Goal: Navigation & Orientation: Find specific page/section

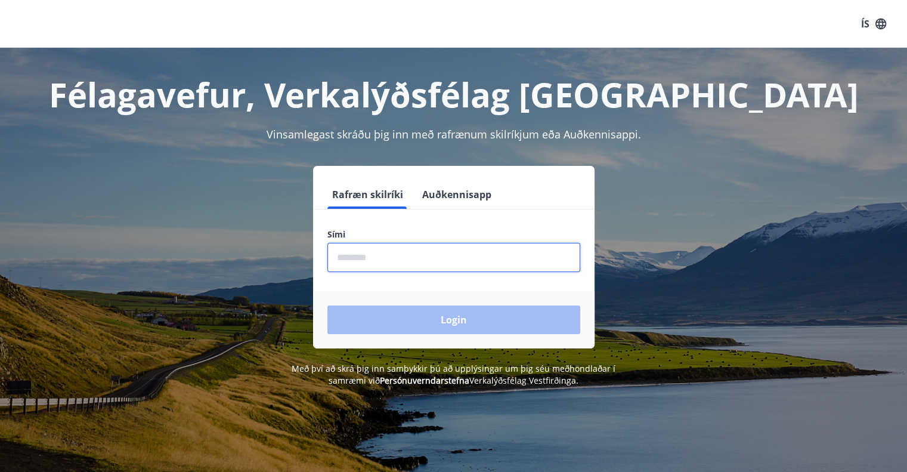
click at [347, 257] on input "phone" at bounding box center [453, 257] width 253 height 29
type input "********"
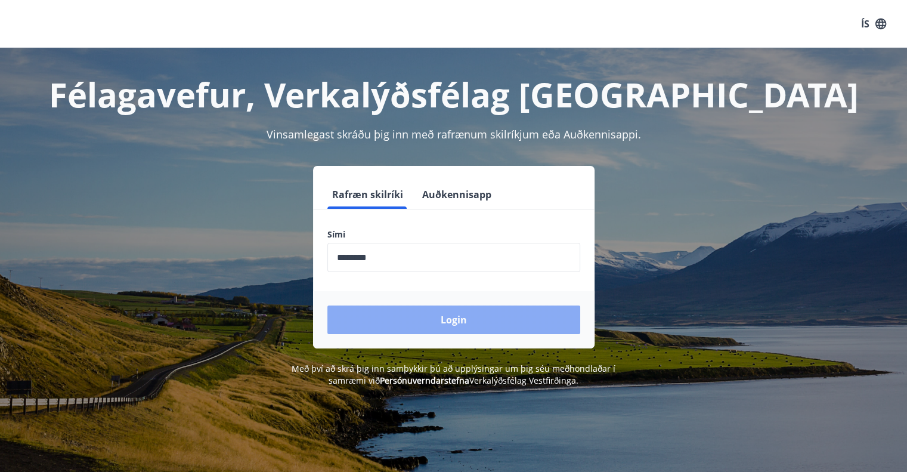
click at [420, 317] on button "Login" at bounding box center [453, 319] width 253 height 29
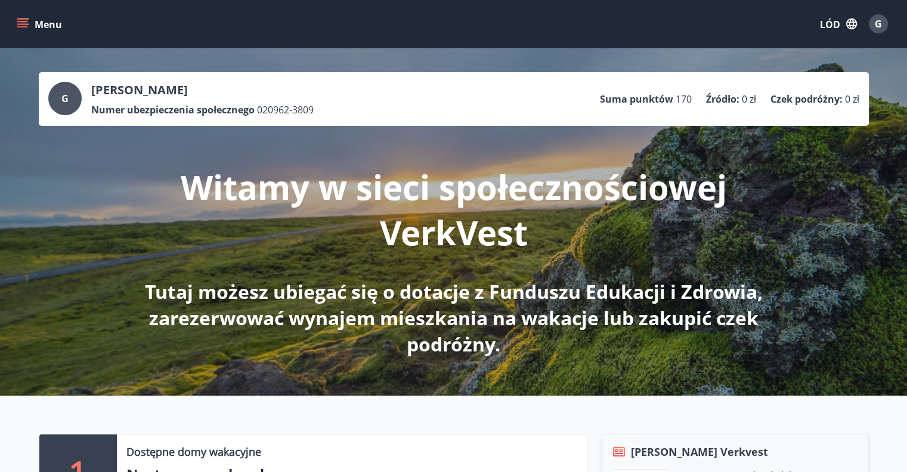
click at [27, 23] on icon "menu" at bounding box center [23, 24] width 12 height 12
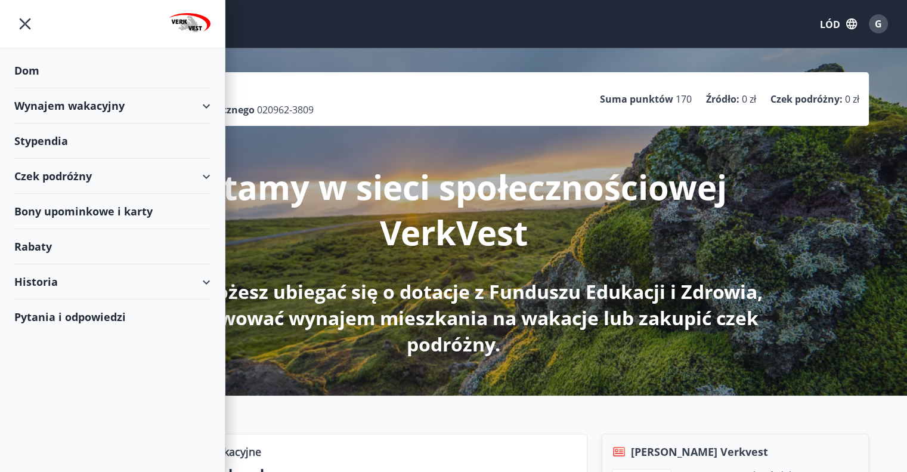
click at [27, 69] on font "Dom" at bounding box center [26, 70] width 25 height 14
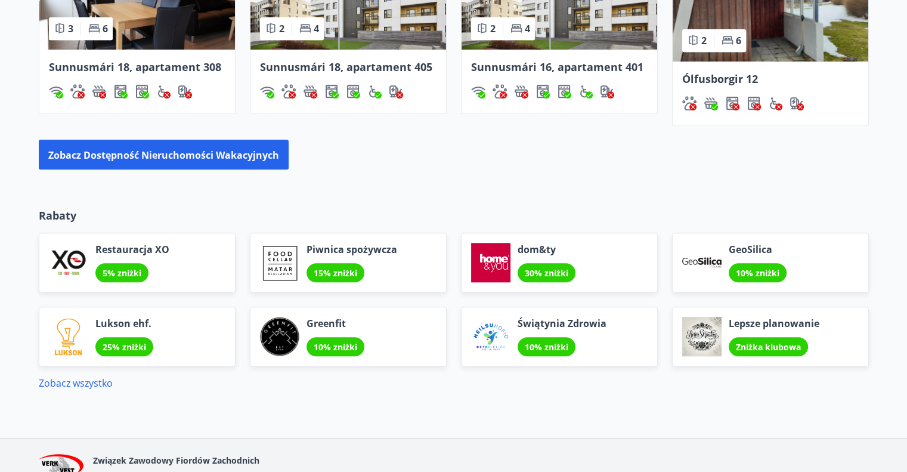
scroll to position [1041, 0]
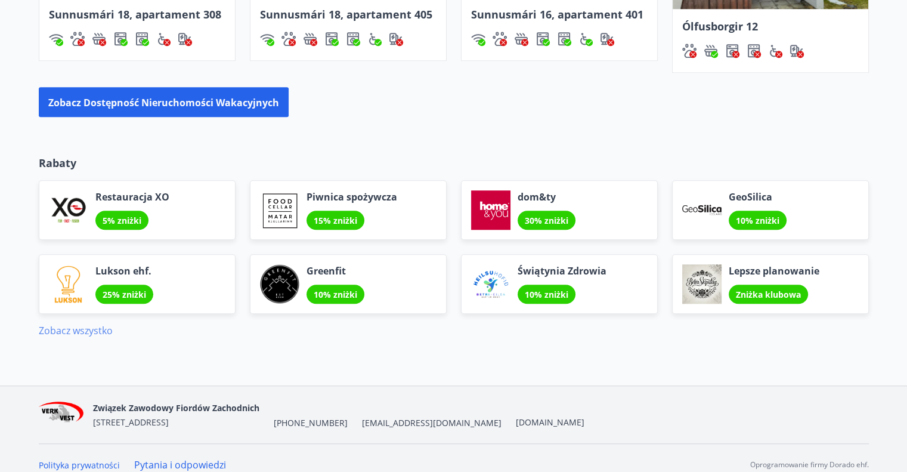
click at [58, 324] on font "Zobacz wszystko" at bounding box center [76, 330] width 74 height 13
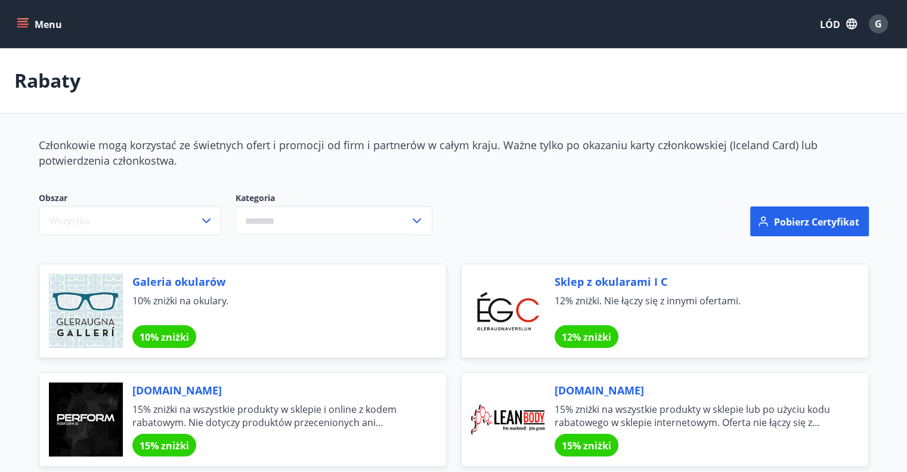
click at [23, 14] on button "Menu" at bounding box center [40, 23] width 52 height 21
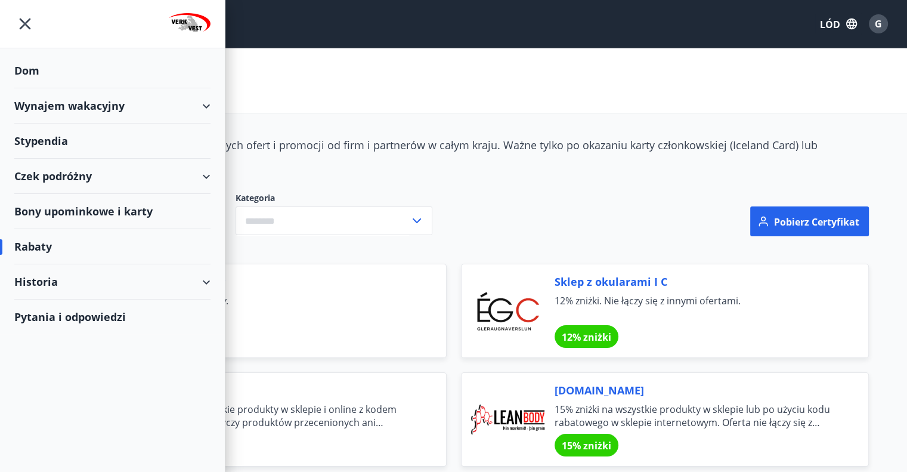
click at [206, 282] on div "Historia" at bounding box center [112, 281] width 196 height 35
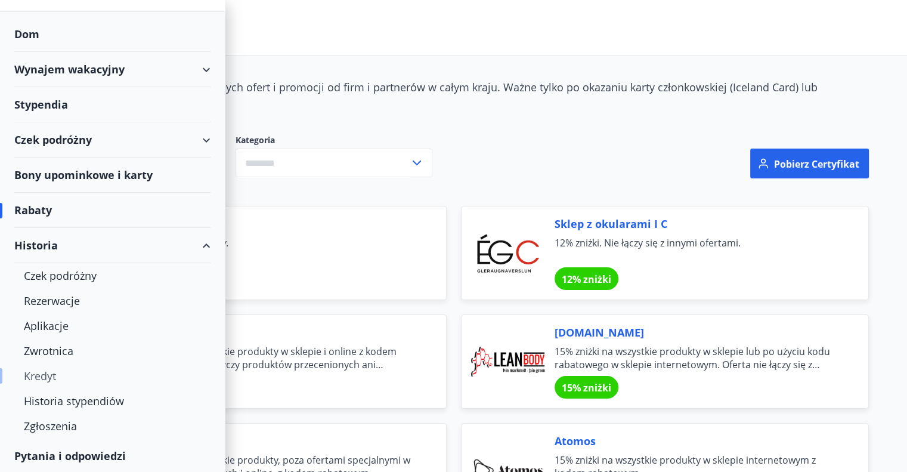
scroll to position [239, 0]
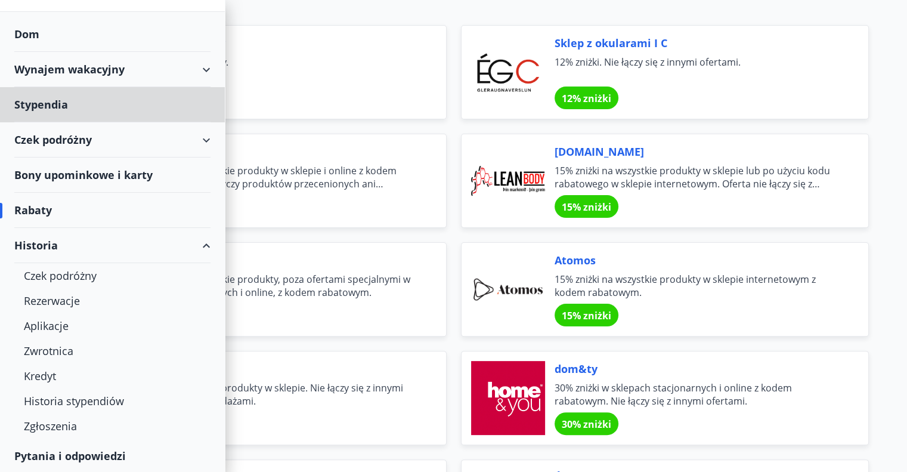
click at [26, 30] on font "Dom" at bounding box center [26, 34] width 25 height 14
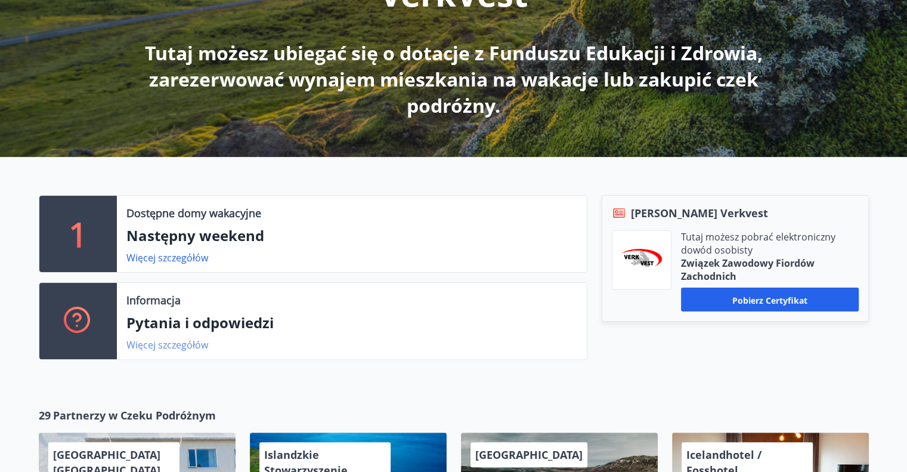
click at [182, 343] on font "Więcej szczegółów" at bounding box center [167, 344] width 82 height 13
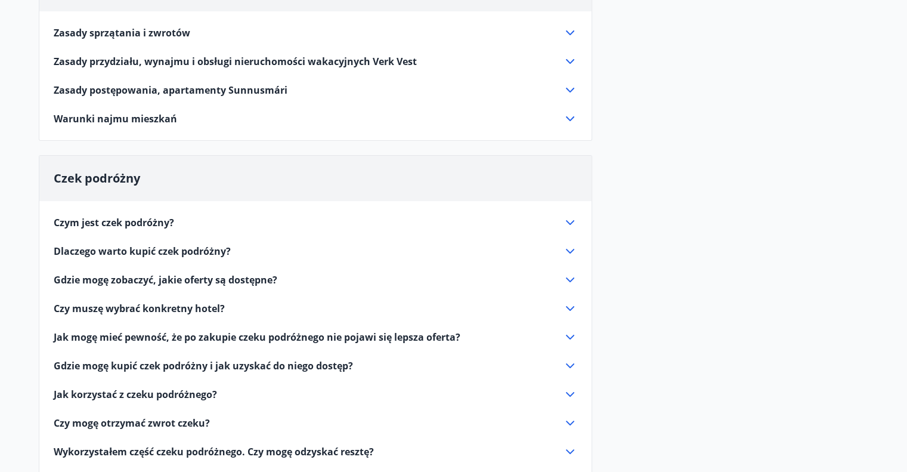
scroll to position [165, 0]
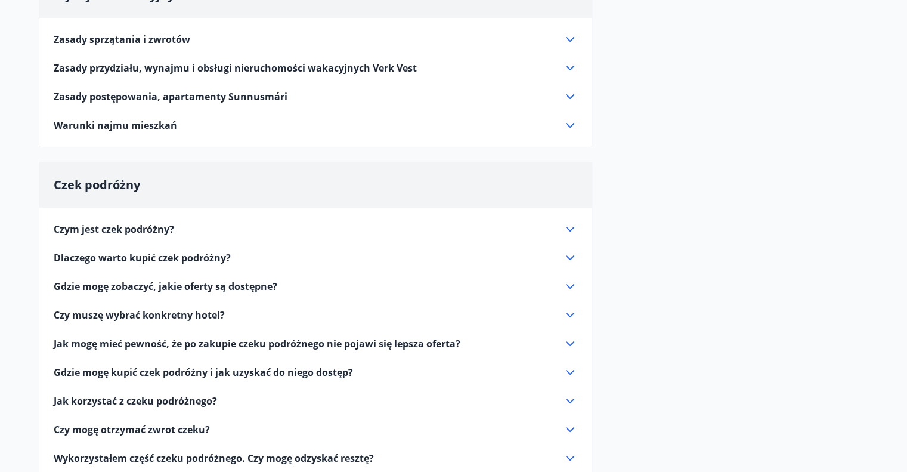
click at [568, 230] on icon at bounding box center [570, 229] width 14 height 14
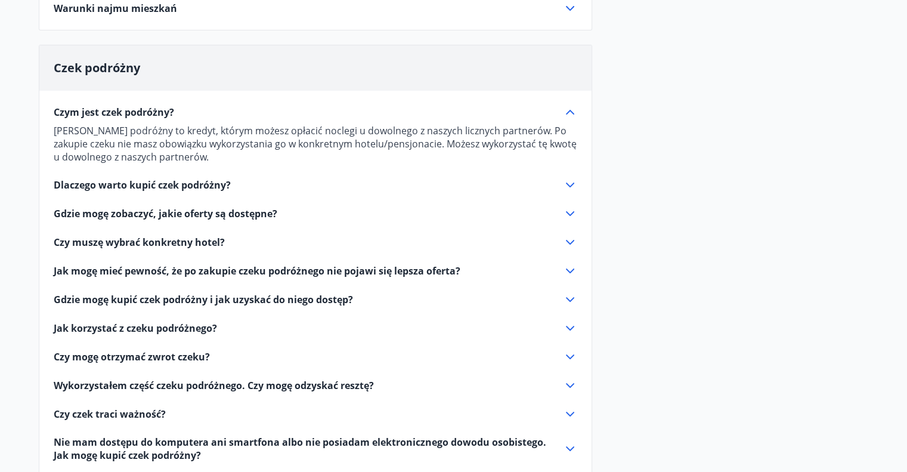
scroll to position [285, 0]
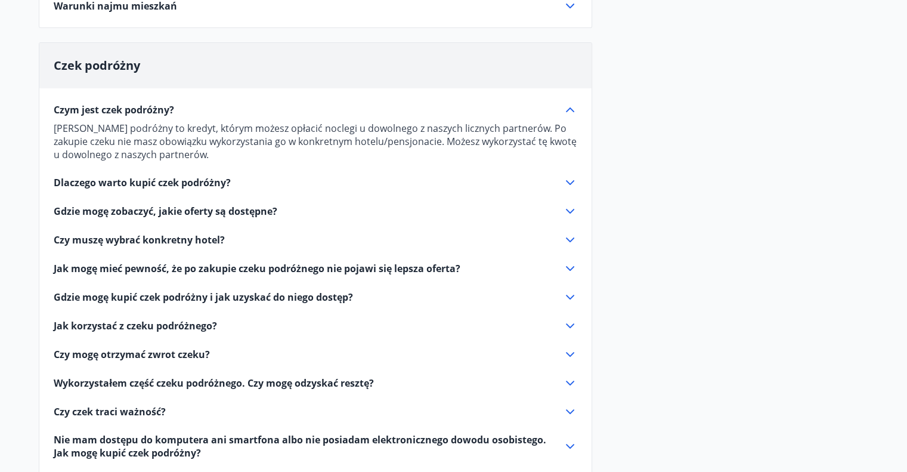
click at [569, 181] on icon at bounding box center [570, 182] width 14 height 14
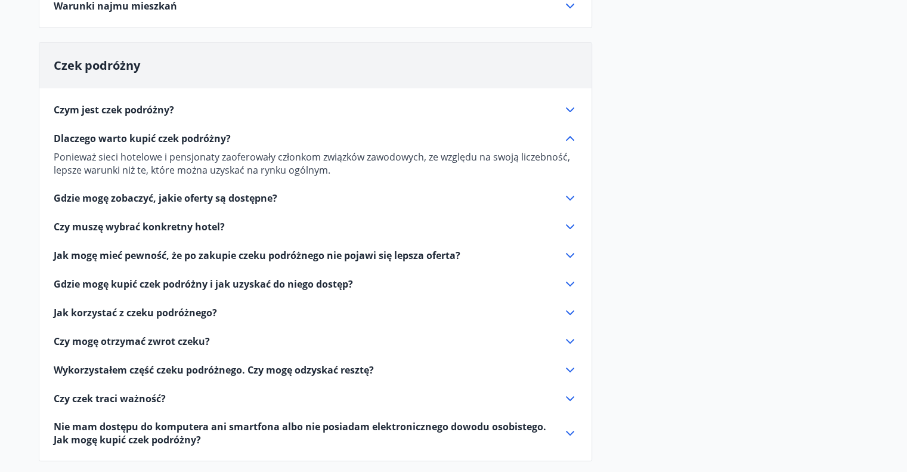
click at [567, 196] on icon at bounding box center [570, 198] width 8 height 5
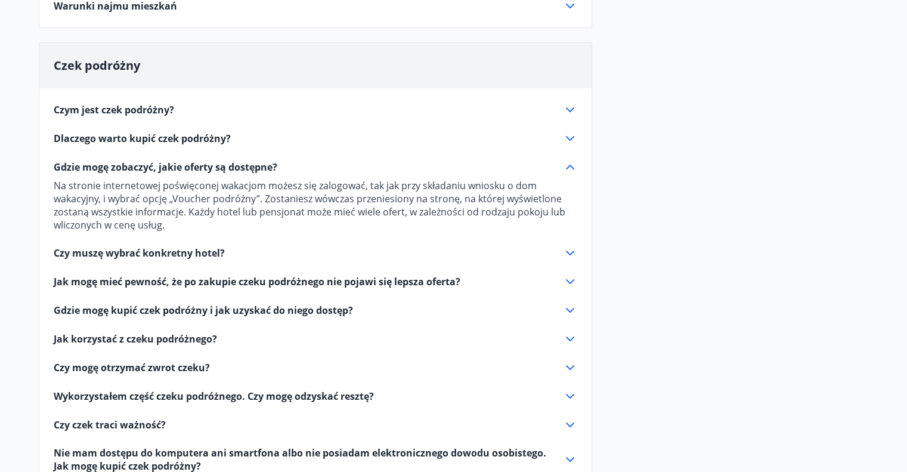
click at [570, 249] on icon at bounding box center [570, 253] width 14 height 14
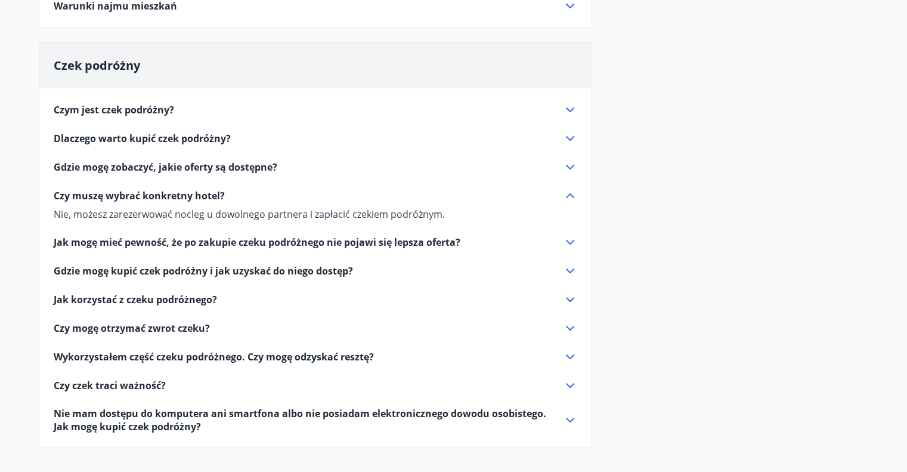
click at [570, 242] on icon at bounding box center [570, 242] width 14 height 14
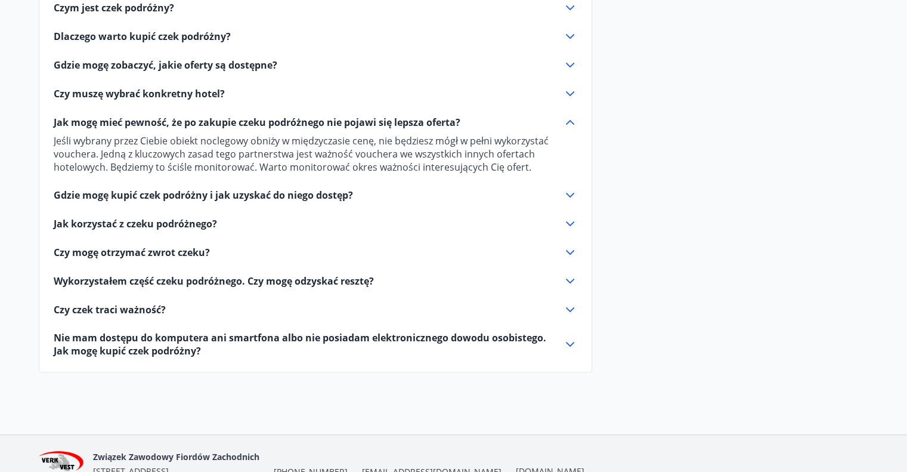
scroll to position [404, 0]
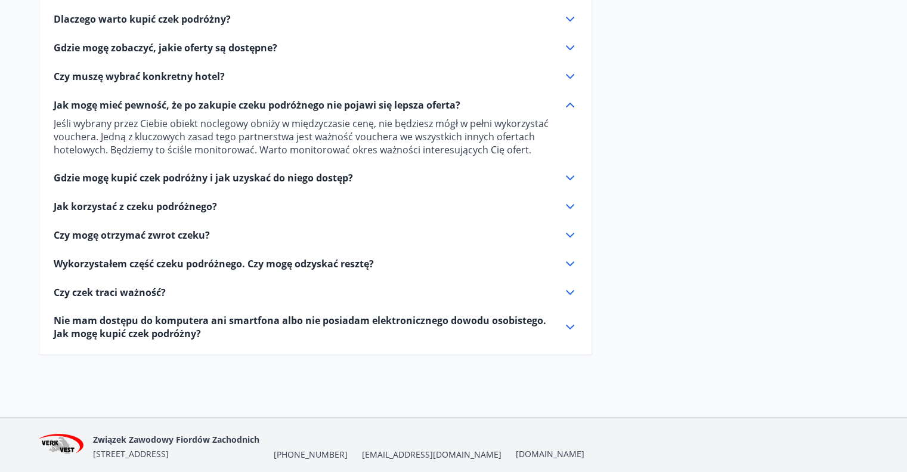
click at [566, 177] on icon at bounding box center [570, 178] width 14 height 14
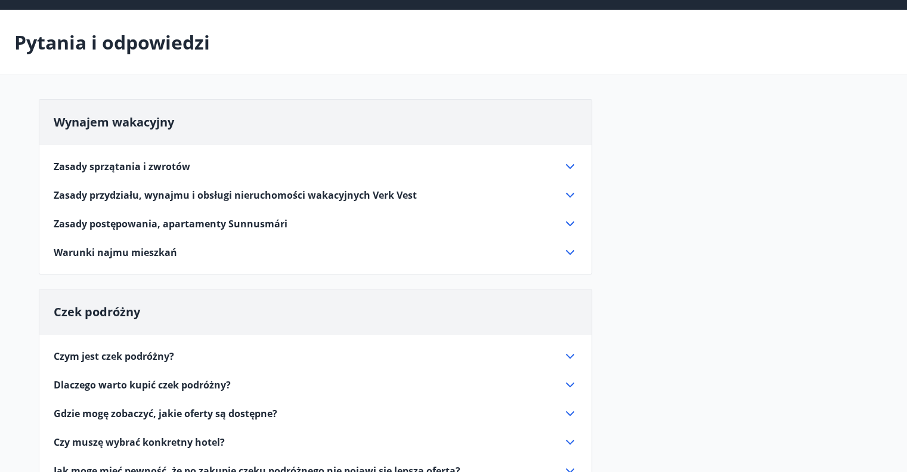
scroll to position [0, 0]
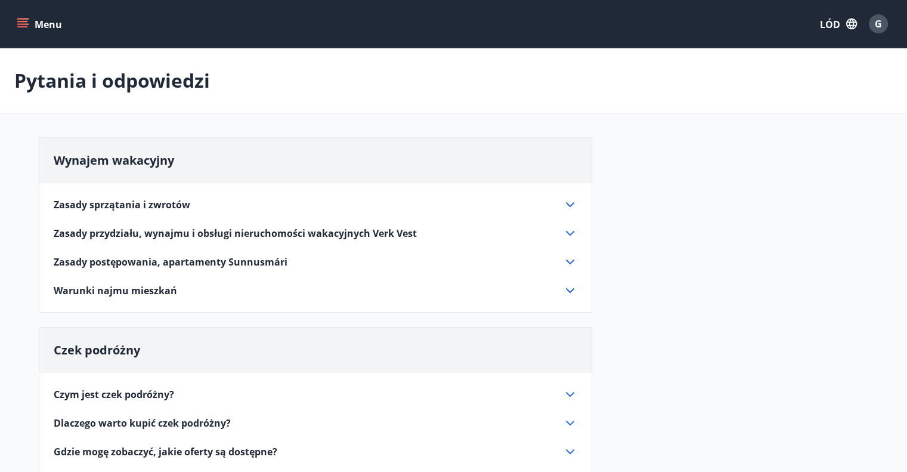
click at [24, 22] on icon "menu" at bounding box center [23, 24] width 12 height 12
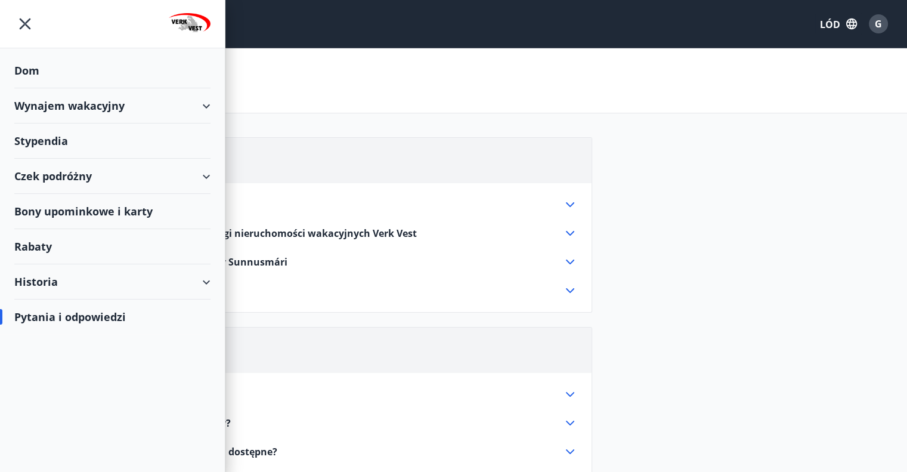
click at [33, 246] on font "Rabaty" at bounding box center [33, 246] width 38 height 14
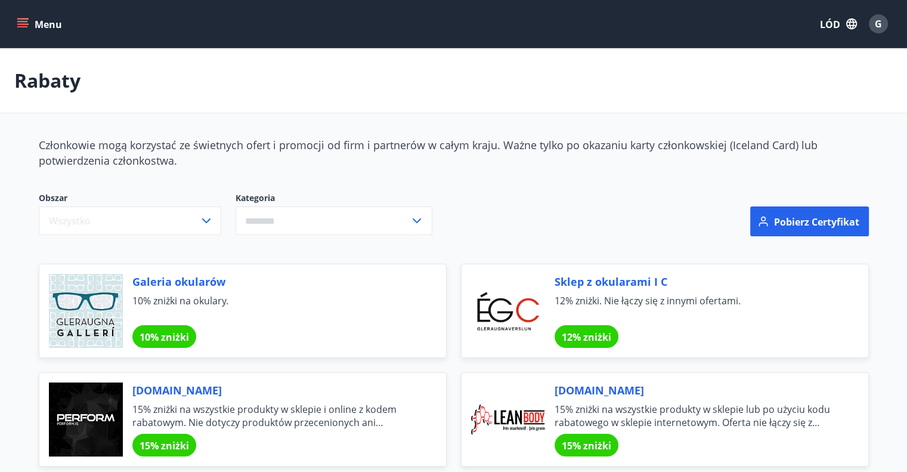
click at [20, 21] on icon "menu" at bounding box center [22, 21] width 11 height 1
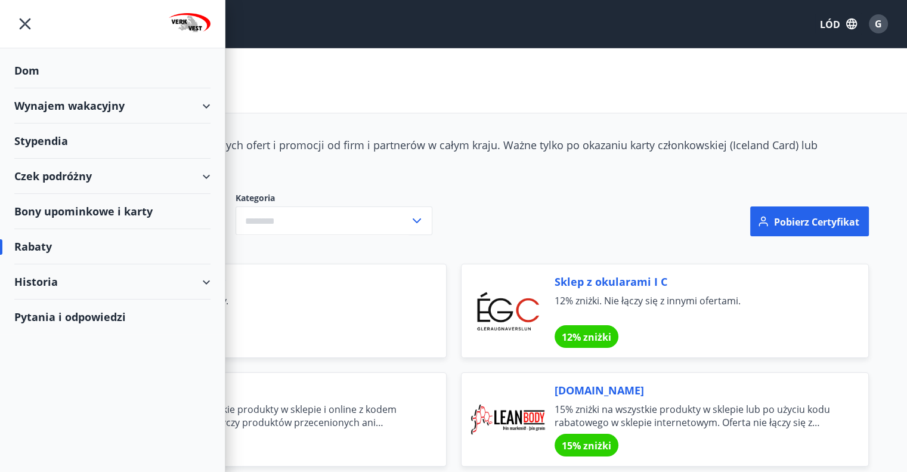
click at [54, 209] on font "Bony upominkowe i karty" at bounding box center [83, 211] width 138 height 14
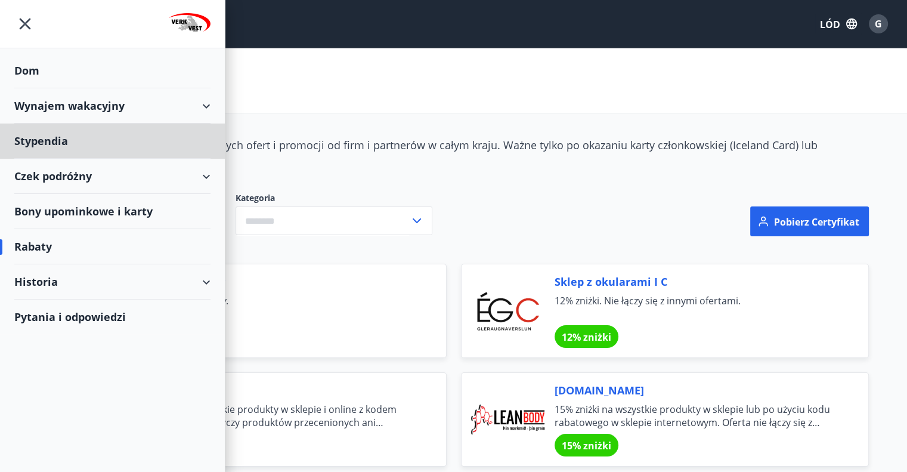
click at [36, 70] on font "Dom" at bounding box center [26, 70] width 25 height 14
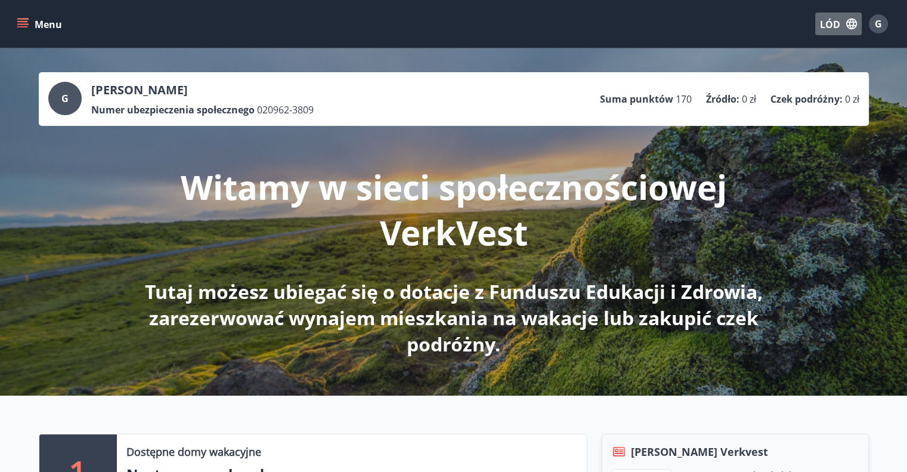
click at [834, 22] on font "LÓD" at bounding box center [830, 24] width 20 height 13
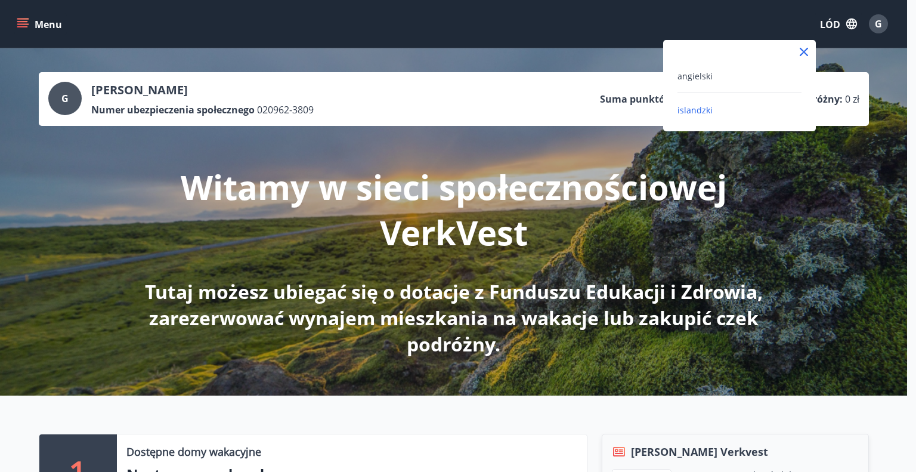
click at [851, 23] on div at bounding box center [458, 236] width 916 height 472
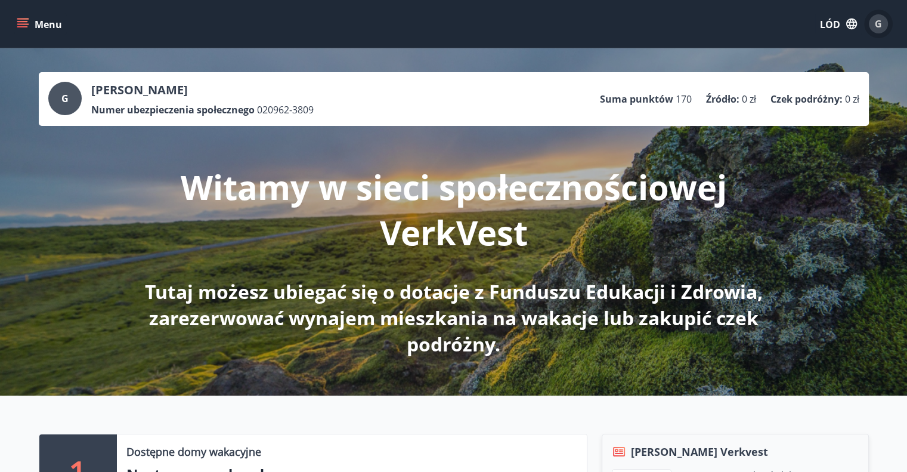
click at [873, 21] on div "G" at bounding box center [878, 23] width 19 height 19
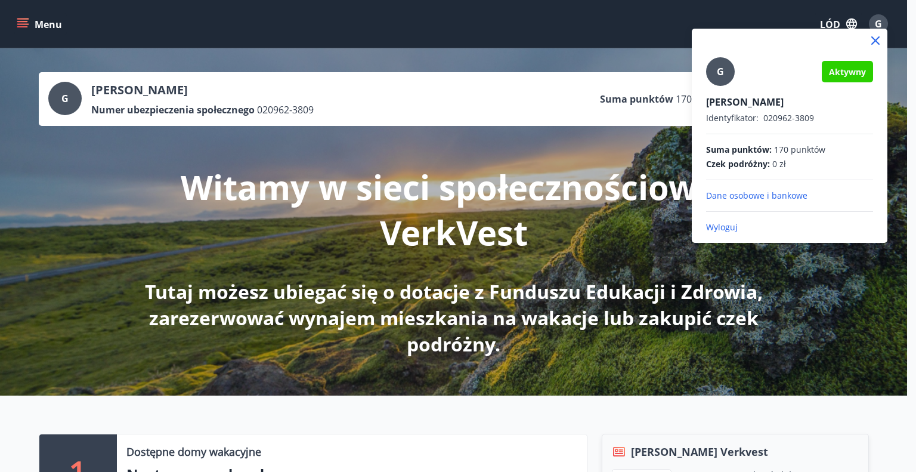
click at [830, 283] on div at bounding box center [458, 236] width 916 height 472
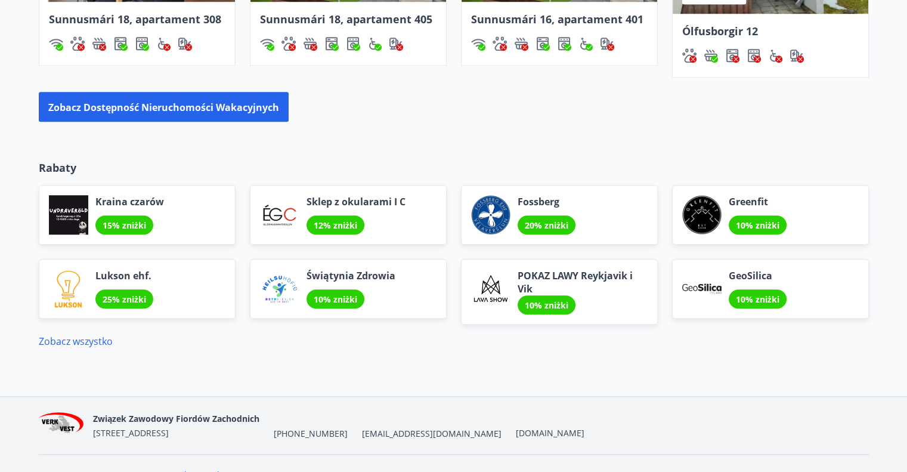
scroll to position [1047, 0]
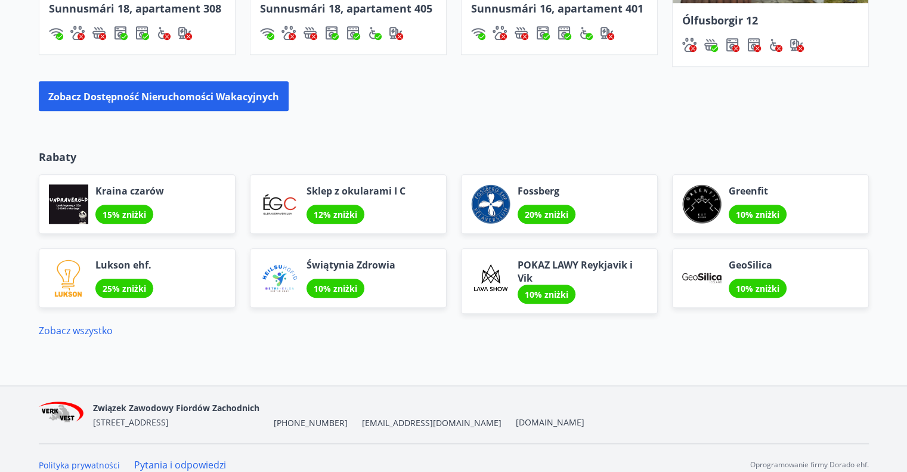
click at [177, 402] on font "Związek Zawodowy Fiordów Zachodnich" at bounding box center [176, 407] width 166 height 11
click at [70, 401] on img at bounding box center [61, 414] width 45 height 26
click at [117, 401] on div "Związek Zawodowy Fiordów Zachodnich Hafnarstræti 9, 400 Ísafjörður" at bounding box center [176, 414] width 166 height 29
click at [65, 459] on font "Polityka prywatności" at bounding box center [79, 464] width 81 height 11
click at [516, 416] on font "[DOMAIN_NAME]" at bounding box center [550, 421] width 69 height 11
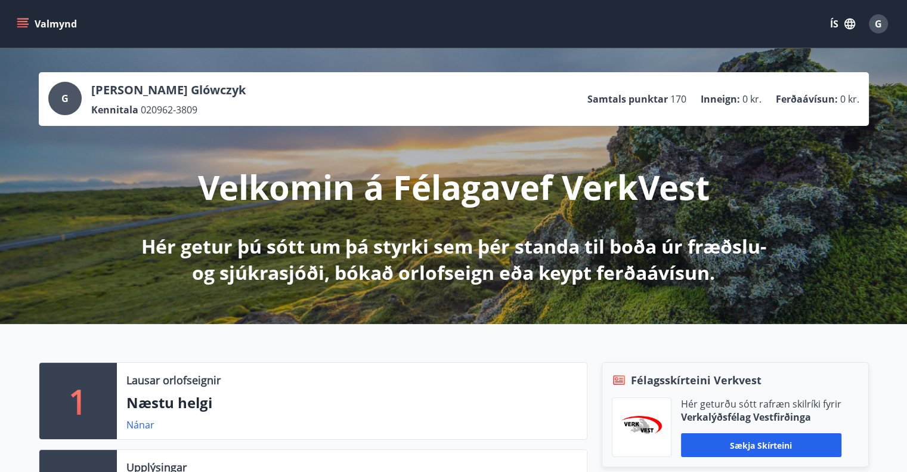
click at [879, 24] on span "G" at bounding box center [878, 23] width 7 height 13
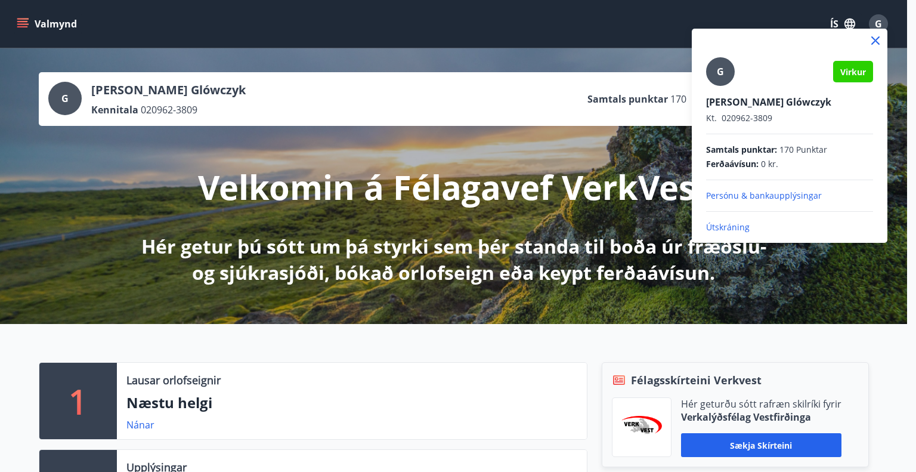
click at [731, 230] on p "Útskráning" at bounding box center [789, 227] width 167 height 12
